Goal: Transaction & Acquisition: Book appointment/travel/reservation

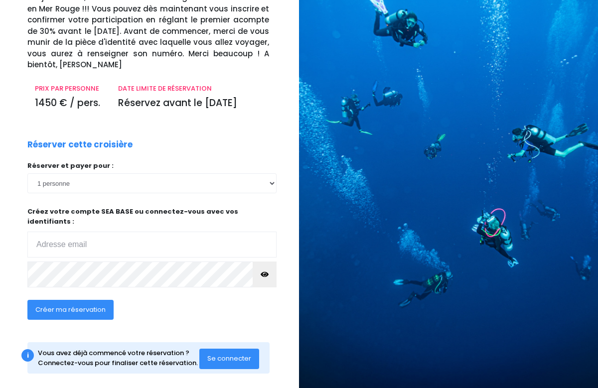
scroll to position [100, 0]
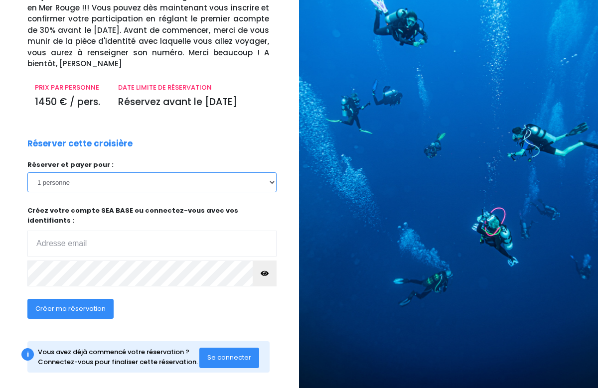
click at [268, 184] on select "1 personne 2 personnes 3 personnes 4 personnes 5 personnes 6 personnes 7 person…" at bounding box center [151, 182] width 249 height 20
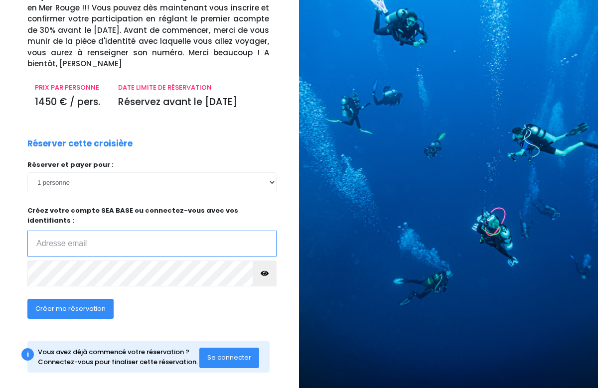
click at [172, 239] on input "email" at bounding box center [151, 244] width 249 height 26
type input "bruceproduc74@gmail.com"
click at [63, 305] on button "Créer ma réservation" at bounding box center [70, 309] width 86 height 20
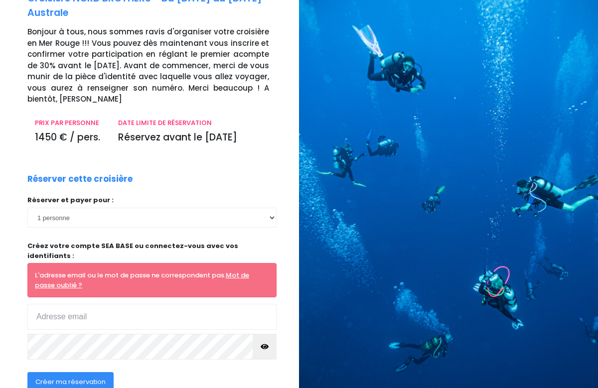
scroll to position [138, 0]
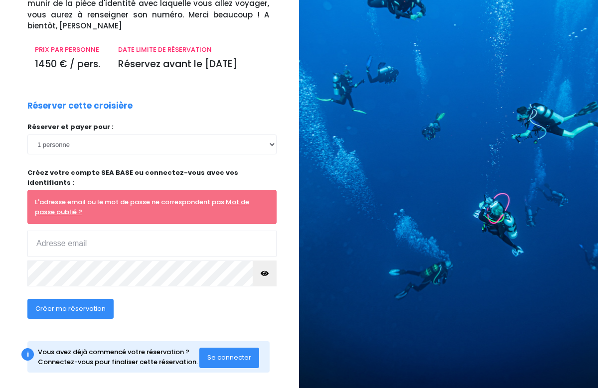
click at [103, 240] on input "email" at bounding box center [151, 244] width 249 height 26
type input "[EMAIL_ADDRESS][DOMAIN_NAME]"
click at [269, 261] on button "button" at bounding box center [265, 274] width 24 height 26
click at [89, 304] on span "Créer ma réservation" at bounding box center [70, 308] width 70 height 9
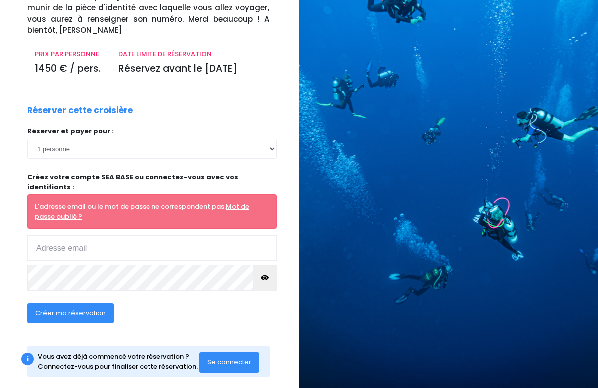
scroll to position [138, 0]
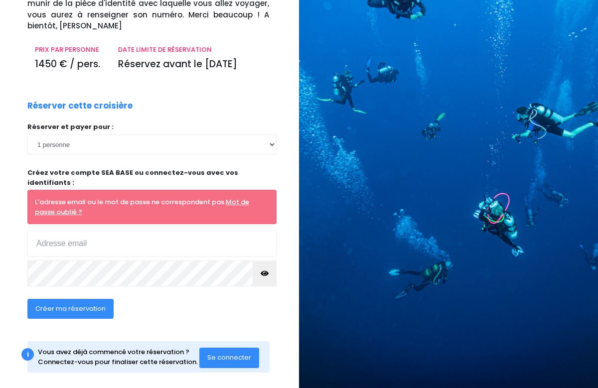
click at [115, 236] on input "email" at bounding box center [151, 244] width 249 height 26
type input "bruceproduc74@gmail.com"
click at [61, 201] on link "Mot de passe oublié ?" at bounding box center [142, 206] width 214 height 19
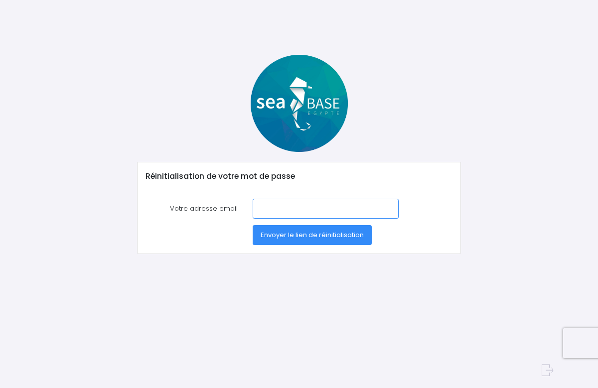
click at [281, 209] on input "Votre adresse email" at bounding box center [326, 209] width 146 height 20
type input "bruceproduc74@gmail.com"
click at [307, 233] on span "Envoyer le lien de réinitialisation" at bounding box center [312, 234] width 103 height 9
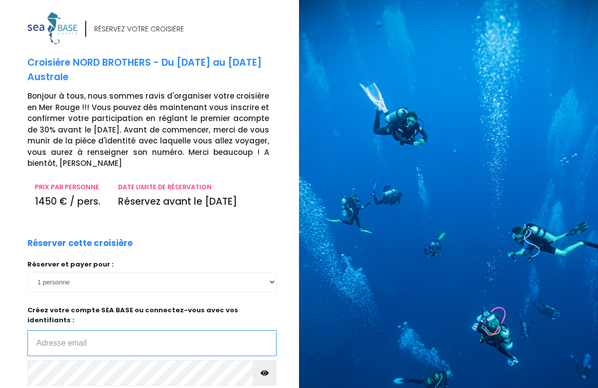
click at [141, 330] on input "email" at bounding box center [151, 343] width 249 height 26
type input "bruceproduc74@gmail.com"
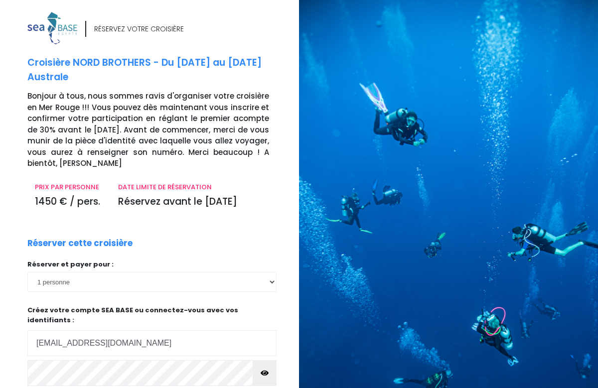
click at [265, 373] on icon "button" at bounding box center [265, 373] width 8 height 0
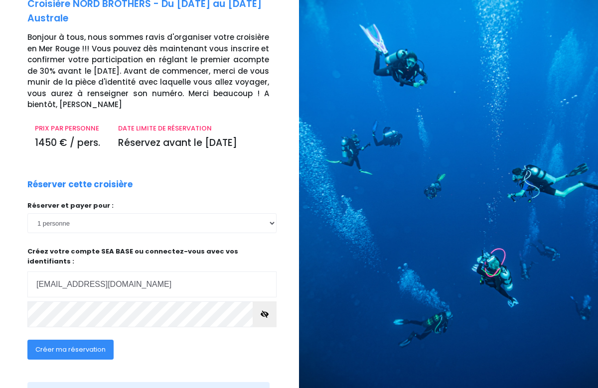
scroll to position [100, 0]
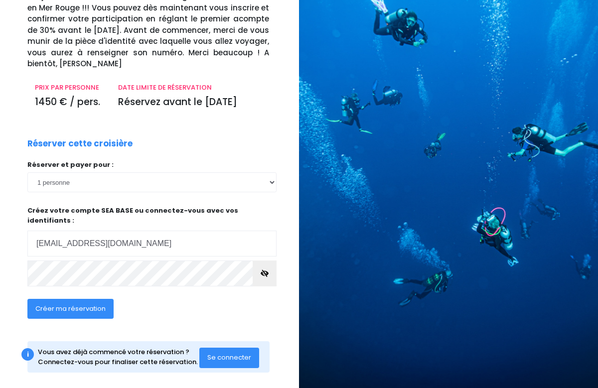
click at [89, 304] on span "Créer ma réservation" at bounding box center [70, 308] width 70 height 9
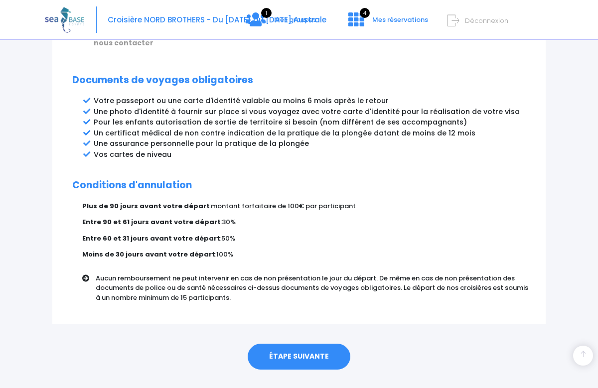
scroll to position [554, 0]
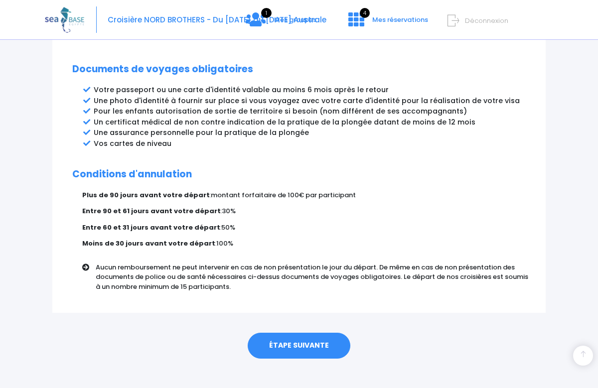
click at [304, 333] on link "ÉTAPE SUIVANTE" at bounding box center [299, 346] width 103 height 26
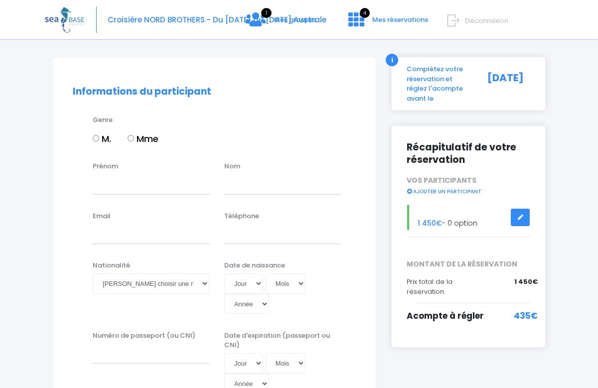
scroll to position [80, 0]
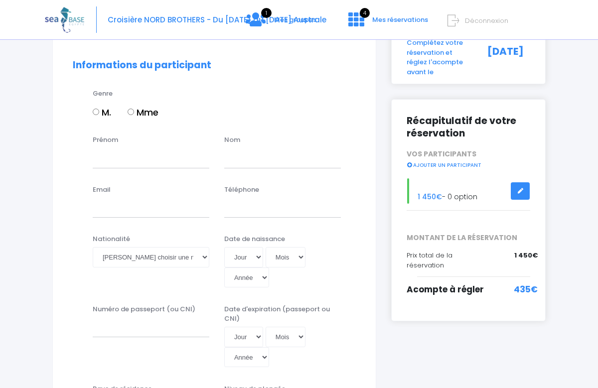
click at [94, 111] on input "M." at bounding box center [96, 112] width 6 height 6
radio input "true"
click at [117, 162] on input "Prénom" at bounding box center [151, 158] width 117 height 20
type input "s"
type input "[PERSON_NAME]"
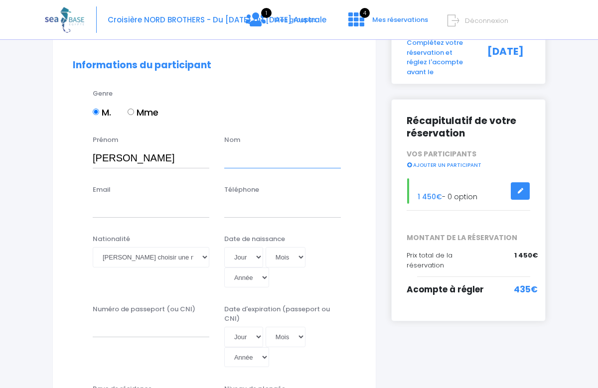
click at [232, 163] on input "text" at bounding box center [282, 158] width 117 height 20
type input "JOUFFREY"
click at [155, 215] on input "Email" at bounding box center [151, 208] width 117 height 20
type input "[EMAIL_ADDRESS][DOMAIN_NAME]"
click at [242, 203] on input "Téléphone" at bounding box center [282, 208] width 117 height 20
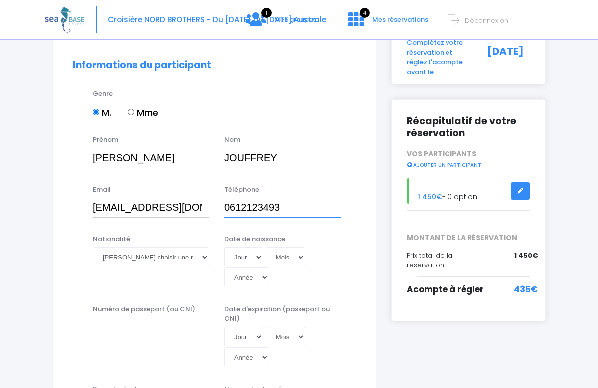
type input "0612123493"
click at [182, 257] on select "Veuillez choisir une nationalité Afghane Albanaise Algerienne Allemande America…" at bounding box center [151, 257] width 117 height 20
select select "Française"
click at [93, 247] on select "Veuillez choisir une nationalité Afghane Albanaise Algerienne Allemande America…" at bounding box center [151, 257] width 117 height 20
click at [255, 256] on select "Jour 01 02 03 04 05 06 07 08 09 10 11 12 13 14 15 16 17 18 19 20 21 22 23 24 25…" at bounding box center [243, 257] width 39 height 20
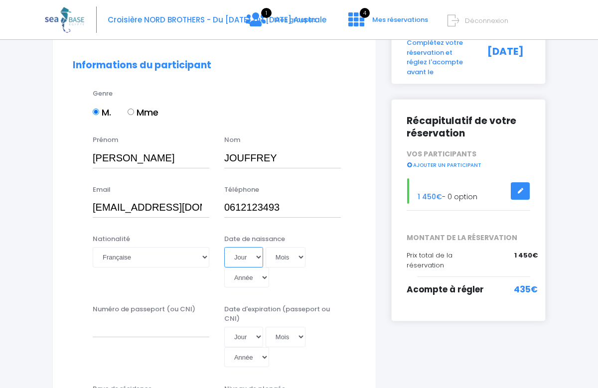
select select "28"
click at [224, 247] on select "Jour 01 02 03 04 05 06 07 08 09 10 11 12 13 14 15 16 17 18 19 20 21 22 23 24 25…" at bounding box center [243, 257] width 39 height 20
click at [298, 255] on select "Mois 01 02 03 04 05 06 07 08 09 10 11 12" at bounding box center [286, 257] width 40 height 20
select select "06"
click at [266, 247] on select "Mois 01 02 03 04 05 06 07 08 09 10 11 12" at bounding box center [286, 257] width 40 height 20
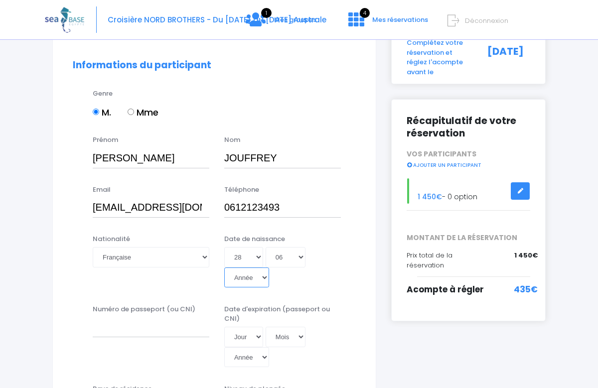
click at [267, 277] on select "Année 2045 2044 2043 2042 2041 2040 2039 2038 2037 2036 2035 2034 2033 2032 203…" at bounding box center [246, 278] width 45 height 20
select select "1974"
click at [224, 268] on select "Année 2045 2044 2043 2042 2041 2040 2039 2038 2037 2036 2035 2034 2033 2032 203…" at bounding box center [246, 278] width 45 height 20
type input "1974-06-28"
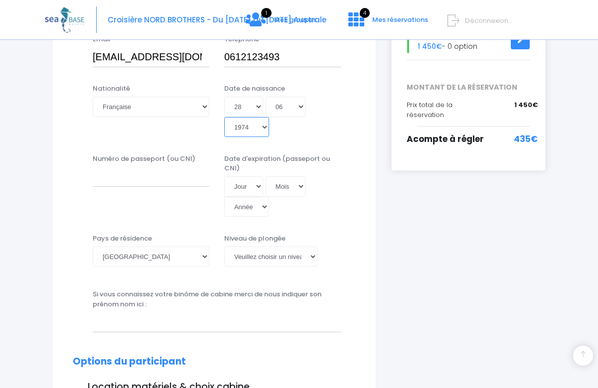
scroll to position [248, 0]
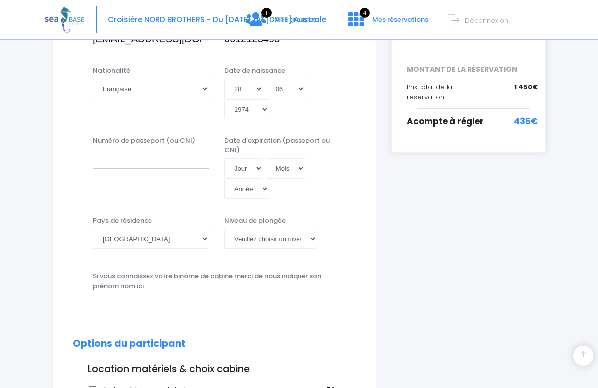
click at [172, 176] on div "Numéro de passeport (ou CNI)" at bounding box center [151, 167] width 132 height 63
click at [128, 162] on input "Numéro de passeport (ou CNI)" at bounding box center [151, 159] width 117 height 20
type input "23CH13655"
click at [256, 170] on select "Jour 01 02 03 04 05 06 07 08 09 10 11 12 13 14 15 16 17 18 19 20 21 22 23 24 25…" at bounding box center [243, 169] width 39 height 20
select select "26"
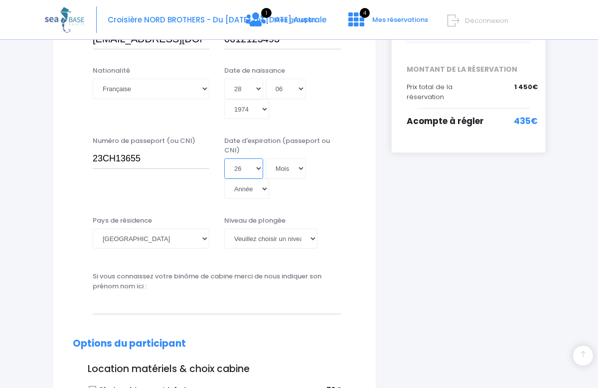
click at [224, 159] on select "Jour 01 02 03 04 05 06 07 08 09 10 11 12 13 14 15 16 17 18 19 20 21 22 23 24 25…" at bounding box center [243, 169] width 39 height 20
click at [295, 168] on select "Mois 01 02 03 04 05 06 07 08 09 10 11 12" at bounding box center [286, 169] width 40 height 20
select select "02"
click at [266, 159] on select "Mois 01 02 03 04 05 06 07 08 09 10 11 12" at bounding box center [286, 169] width 40 height 20
click at [257, 191] on select "Année 2045 2044 2043 2042 2041 2040 2039 2038 2037 2036 2035 2034 2033 2032 203…" at bounding box center [246, 189] width 45 height 20
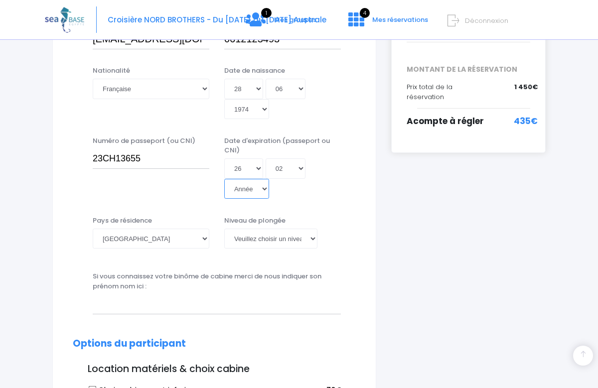
select select "2033"
click at [224, 179] on select "Année 2045 2044 2043 2042 2041 2040 2039 2038 2037 2036 2035 2034 2033 2032 203…" at bounding box center [246, 189] width 45 height 20
type input "2033-02-26"
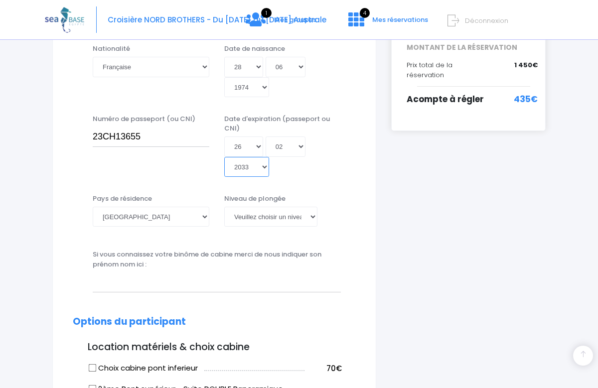
scroll to position [274, 0]
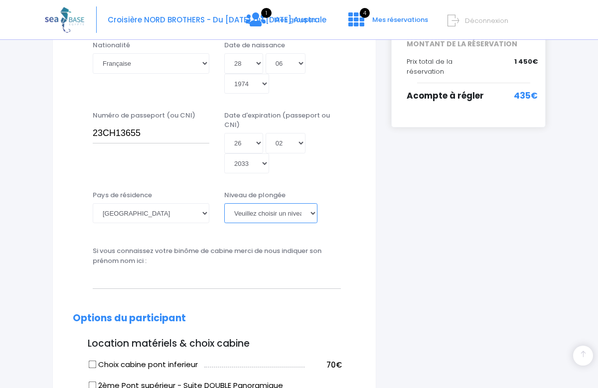
click at [313, 214] on select "Veuillez choisir un niveau de plongée Non plongeur Junior OW diver Adventure OW…" at bounding box center [270, 213] width 93 height 20
select select "MF1"
click at [224, 203] on select "Veuillez choisir un niveau de plongée Non plongeur Junior OW diver Adventure OW…" at bounding box center [270, 213] width 93 height 20
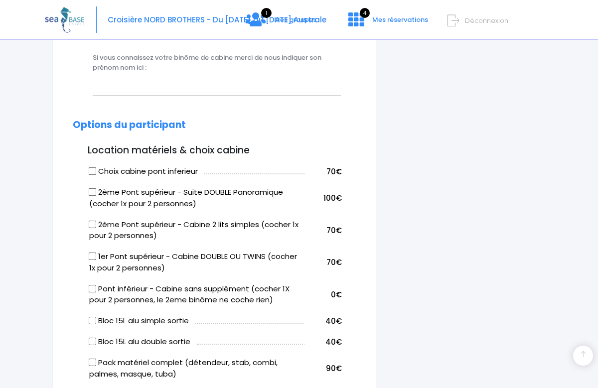
scroll to position [469, 0]
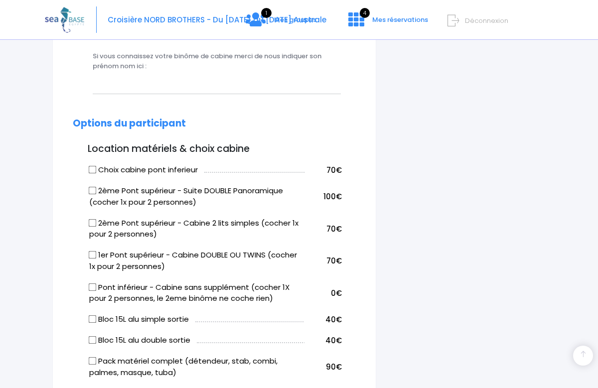
click at [241, 95] on div "Si vous connaissez votre binôme de cabine merci de nous indiquer son prénom nom…" at bounding box center [214, 75] width 298 height 49
click at [217, 87] on input "text" at bounding box center [217, 84] width 248 height 20
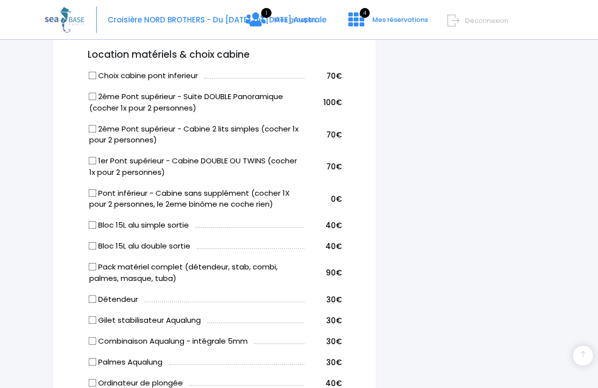
scroll to position [569, 0]
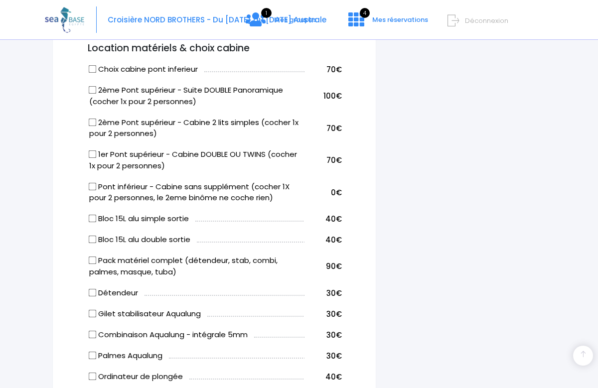
type input "YOHANN STRAPPAZZON"
click at [97, 90] on label "2ème Pont supérieur - Suite DOUBLE Panoramique (cocher 1x pour 2 personnes)" at bounding box center [196, 96] width 215 height 22
click at [97, 90] on input "2ème Pont supérieur - Suite DOUBLE Panoramique (cocher 1x pour 2 personnes)" at bounding box center [93, 90] width 8 height 8
checkbox input "true"
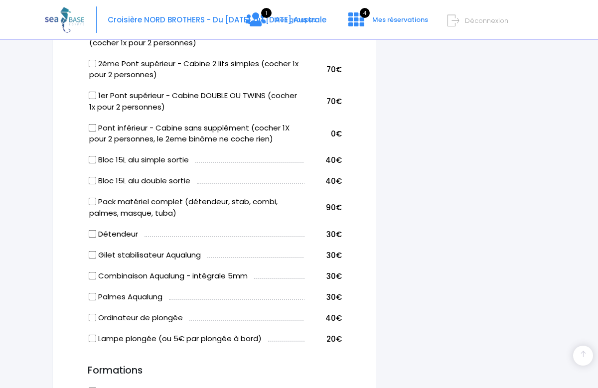
scroll to position [648, 0]
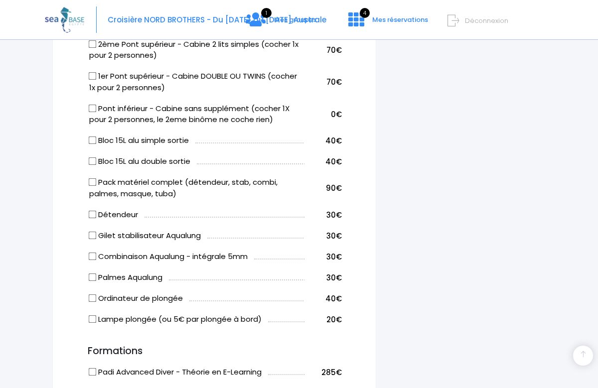
click at [92, 161] on input "Bloc 15L alu double sortie" at bounding box center [93, 162] width 8 height 8
checkbox input "true"
click at [93, 184] on input "Pack matériel complet (détendeur, stab, combi, palmes, masque, tuba)" at bounding box center [93, 182] width 8 height 8
checkbox input "true"
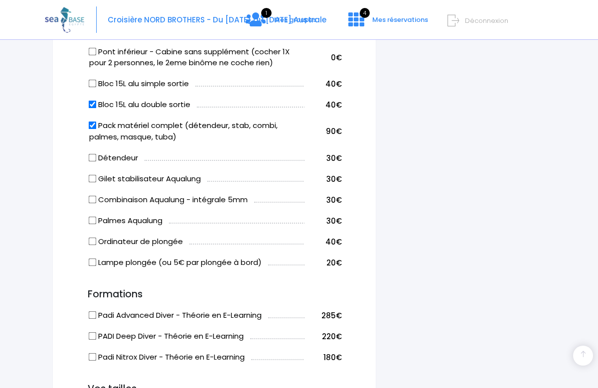
scroll to position [705, 0]
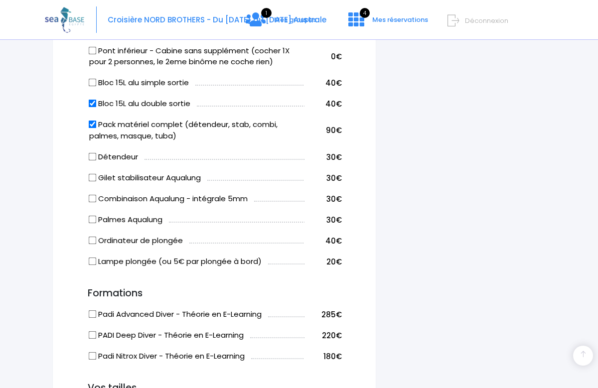
click at [95, 180] on input "Gilet stabilisateur Aqualung" at bounding box center [93, 177] width 8 height 8
checkbox input "true"
click at [93, 198] on input "Combinaison Aqualung - intégrale 5mm" at bounding box center [93, 198] width 8 height 8
checkbox input "true"
click at [93, 126] on input "Pack matériel complet (détendeur, stab, combi, palmes, masque, tuba)" at bounding box center [93, 125] width 8 height 8
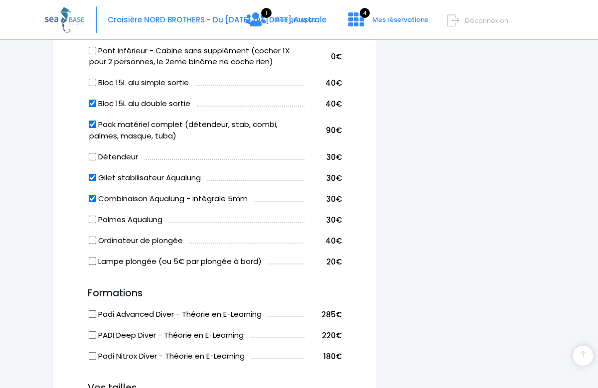
checkbox input "false"
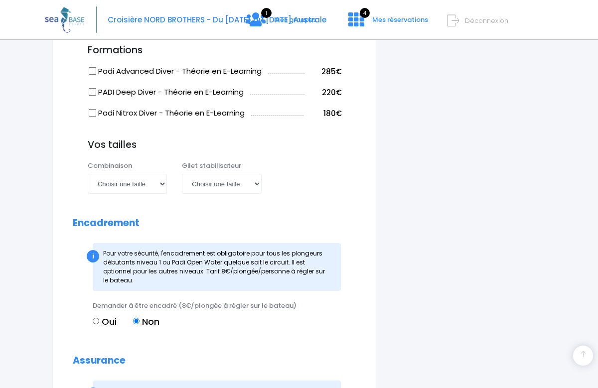
scroll to position [953, 0]
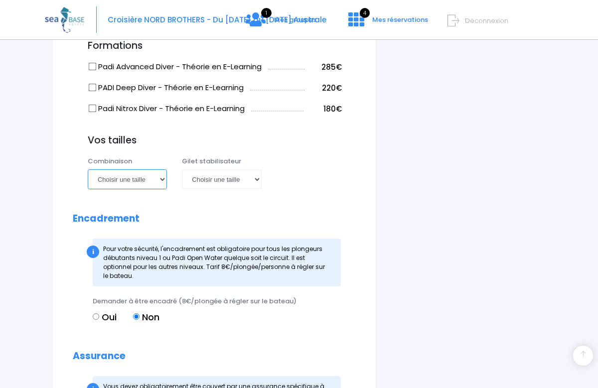
click at [165, 177] on select "Choisir une taille XS S M ML L XL XXL" at bounding box center [127, 179] width 79 height 20
select select "XL"
click at [88, 169] on select "Choisir une taille XS S M ML L XL XXL" at bounding box center [127, 179] width 79 height 20
click at [253, 180] on select "Choisir une taille XXS XS S M ML L XL XXL" at bounding box center [221, 179] width 79 height 20
select select "ML"
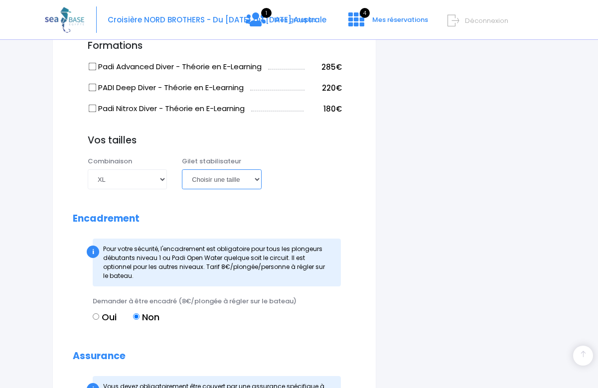
click at [182, 169] on select "Choisir une taille XXS XS S M ML L XL XXL" at bounding box center [221, 179] width 79 height 20
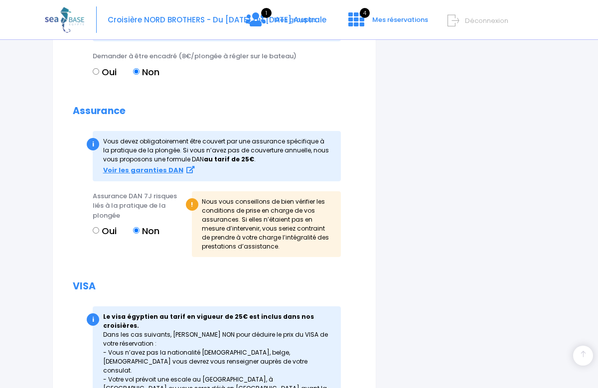
scroll to position [1199, 0]
click at [98, 231] on input "Oui" at bounding box center [96, 230] width 6 height 6
radio input "true"
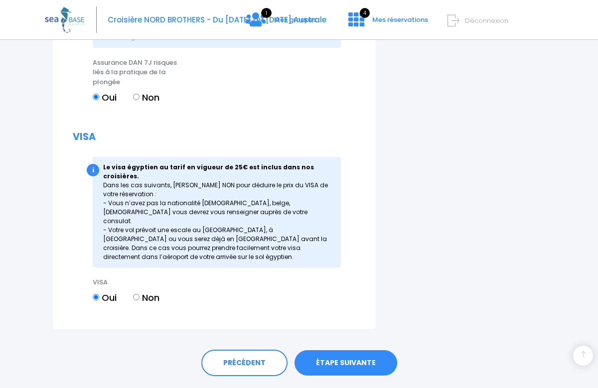
scroll to position [1333, 0]
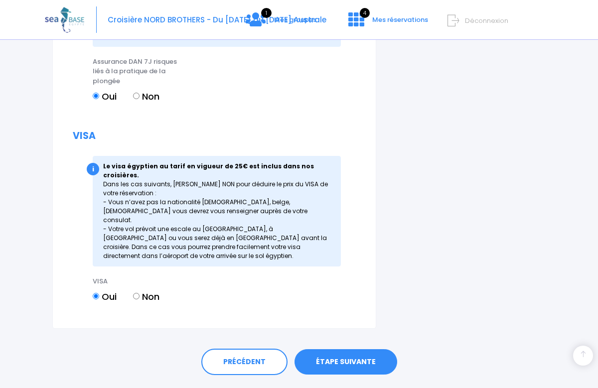
click at [334, 349] on link "ÉTAPE SUIVANTE" at bounding box center [346, 362] width 103 height 26
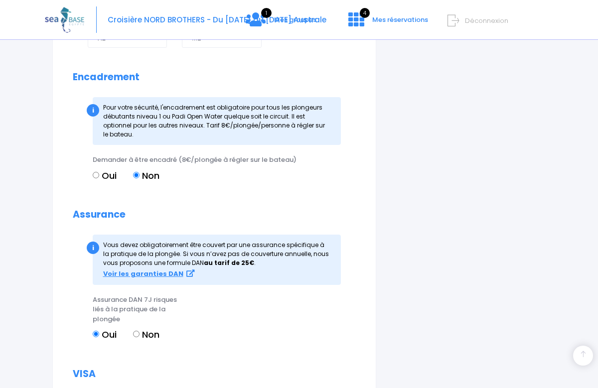
scroll to position [1093, 0]
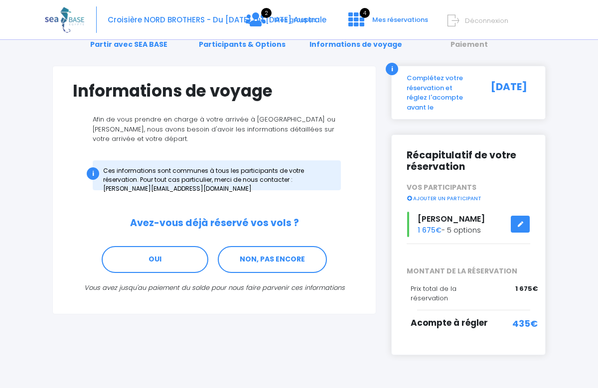
scroll to position [44, 0]
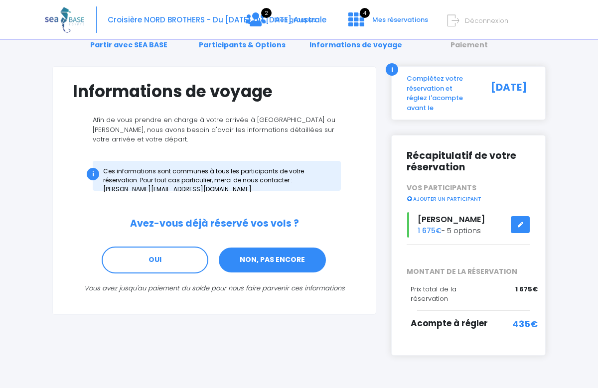
click at [270, 264] on link "NON, PAS ENCORE" at bounding box center [272, 260] width 109 height 27
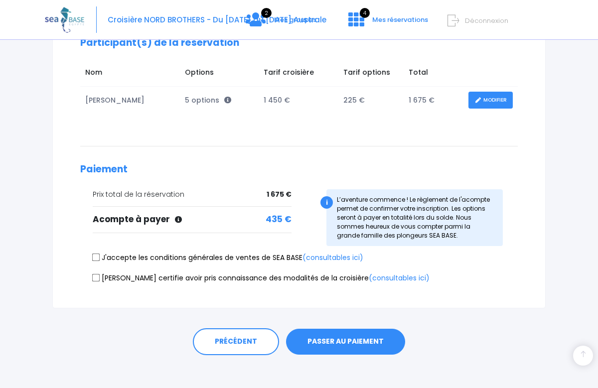
scroll to position [156, 0]
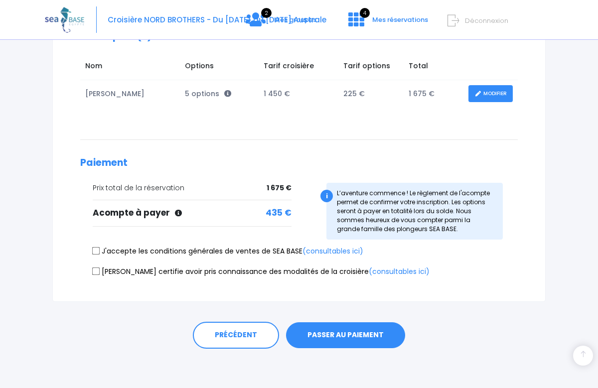
click at [97, 251] on input "J'accepte les conditions générales de ventes de SEA BASE (consultables ici)" at bounding box center [96, 251] width 8 height 8
checkbox input "true"
click at [97, 271] on input "[PERSON_NAME] certifie avoir pris connaissance des modalités de la croisière (c…" at bounding box center [96, 271] width 8 height 8
checkbox input "true"
click at [343, 330] on button "PASSER AU PAIEMENT" at bounding box center [345, 336] width 119 height 26
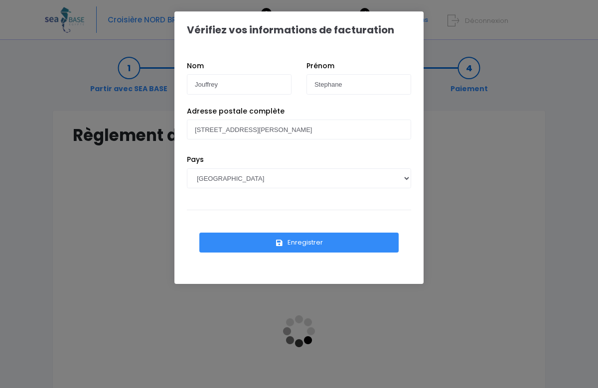
click at [308, 239] on button "Enregistrer" at bounding box center [298, 243] width 199 height 20
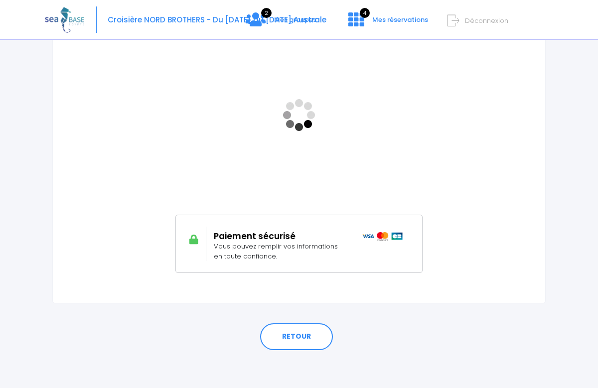
scroll to position [218, 0]
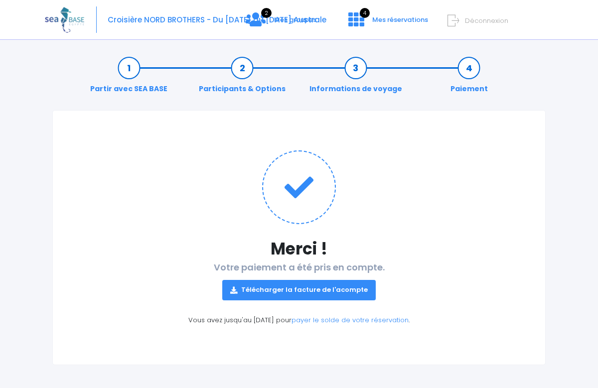
click at [339, 294] on link "Télécharger la facture de l'acompte" at bounding box center [299, 290] width 154 height 20
